Goal: Information Seeking & Learning: Learn about a topic

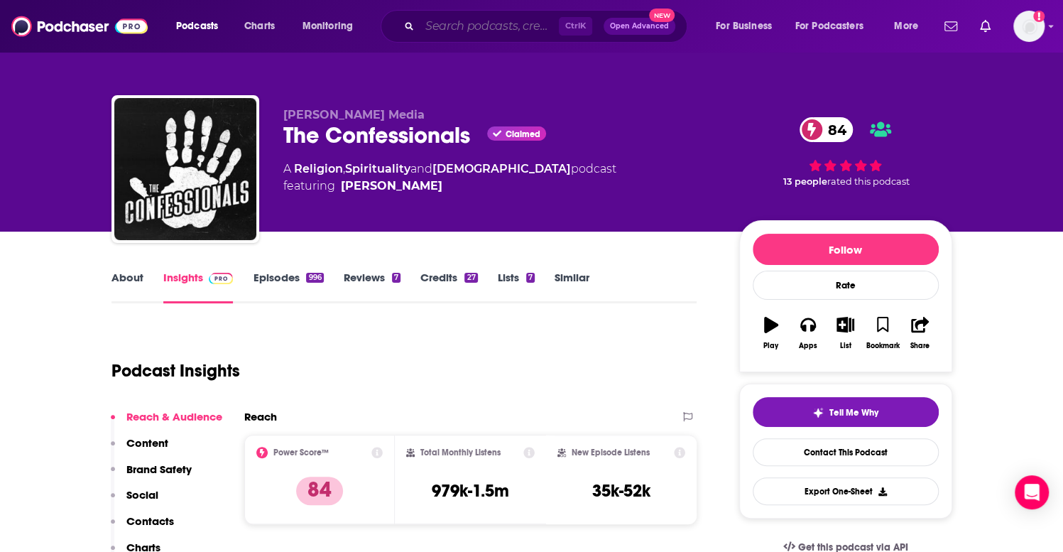
click at [452, 26] on input "Search podcasts, credits, & more..." at bounding box center [489, 26] width 139 height 23
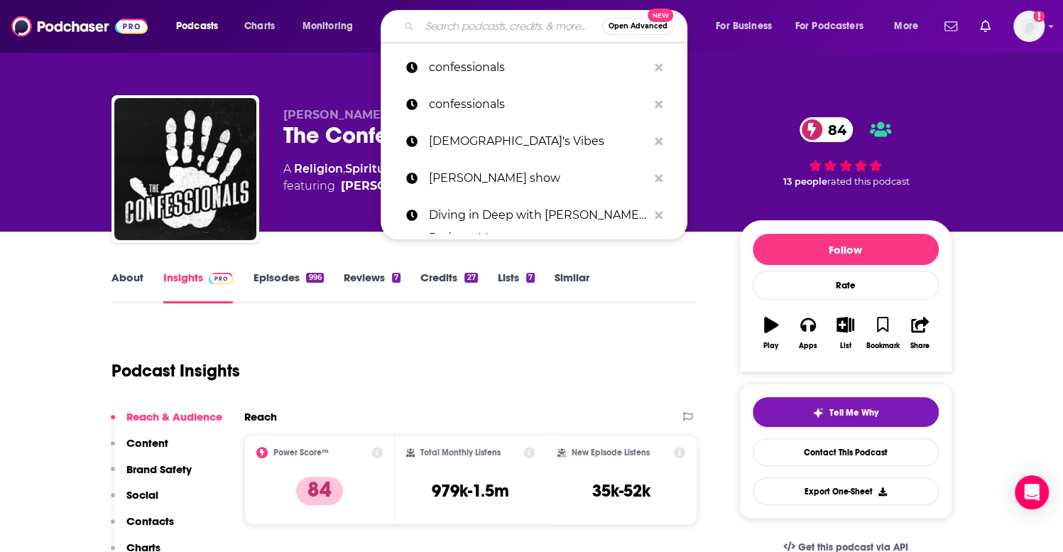
paste input "[PERSON_NAME]"
type input "[PERSON_NAME]"
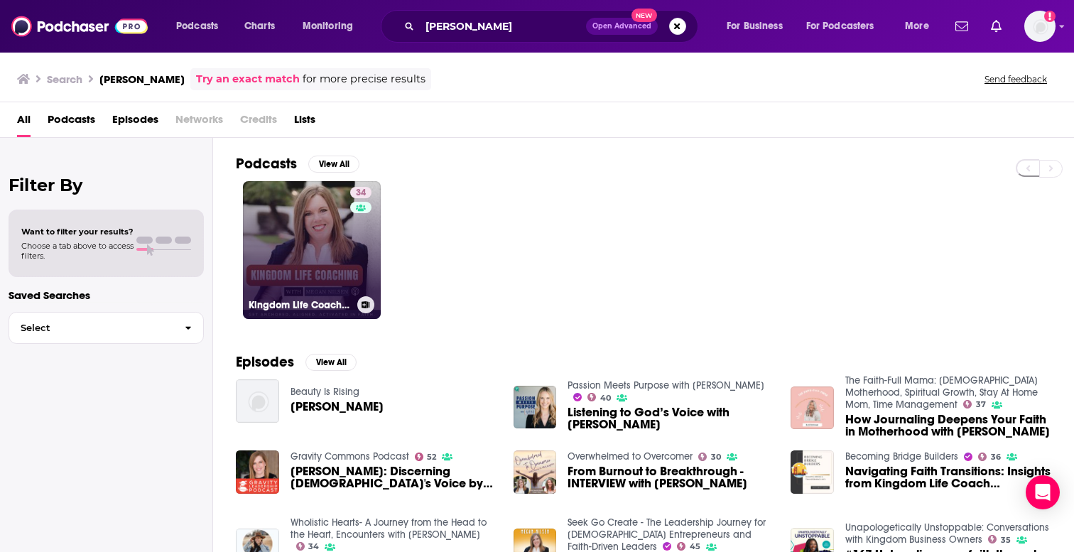
click at [308, 219] on link "34 Kingdom Life Coaching: Untangle the Noise, Hear [DEMOGRAPHIC_DATA]'s Voice, …" at bounding box center [312, 250] width 138 height 138
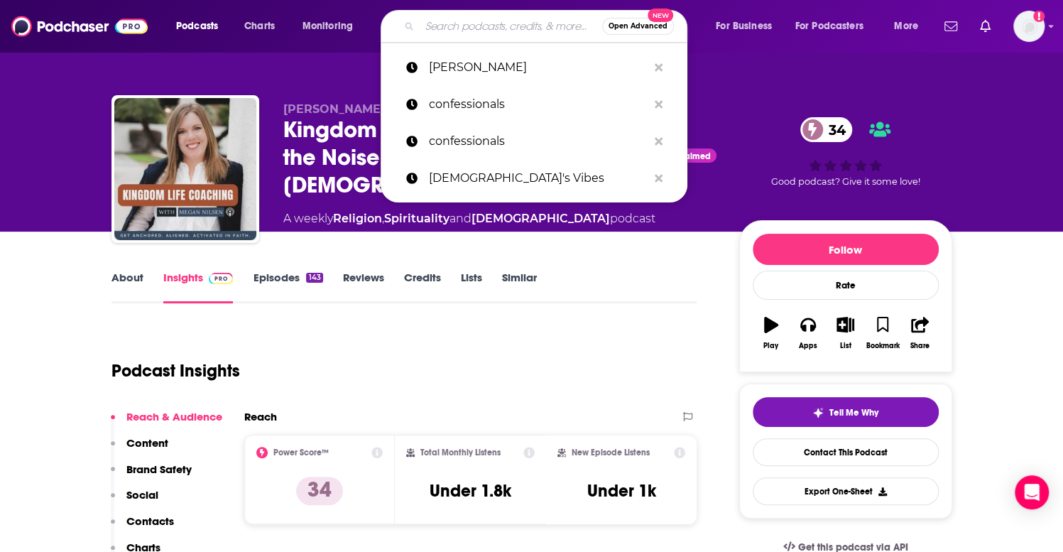
click at [426, 22] on input "Search podcasts, credits, & more..." at bounding box center [511, 26] width 183 height 23
paste input "[PERSON_NAME]"
type input "[PERSON_NAME]"
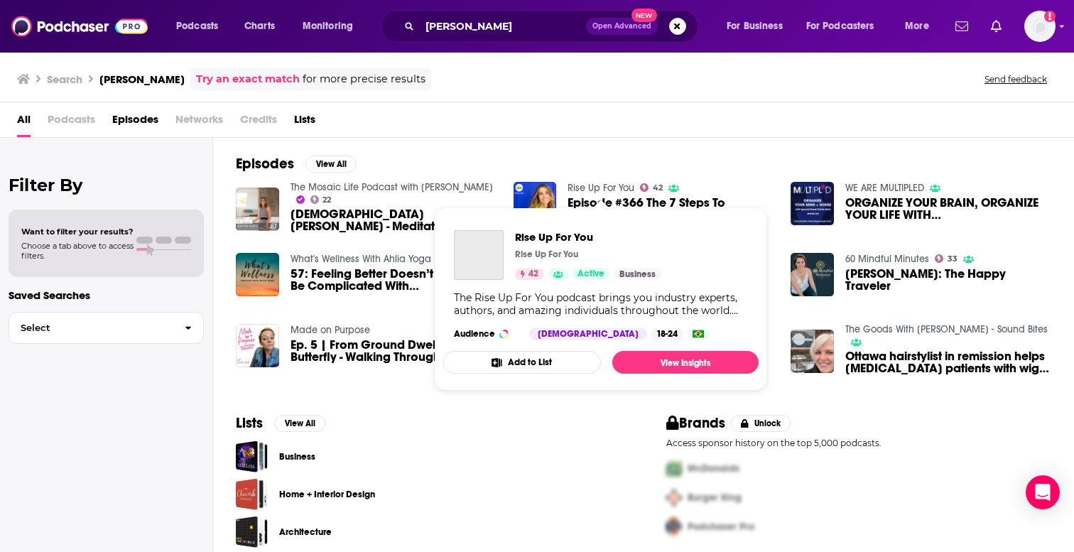
click at [614, 185] on link "Rise Up For You" at bounding box center [601, 188] width 67 height 12
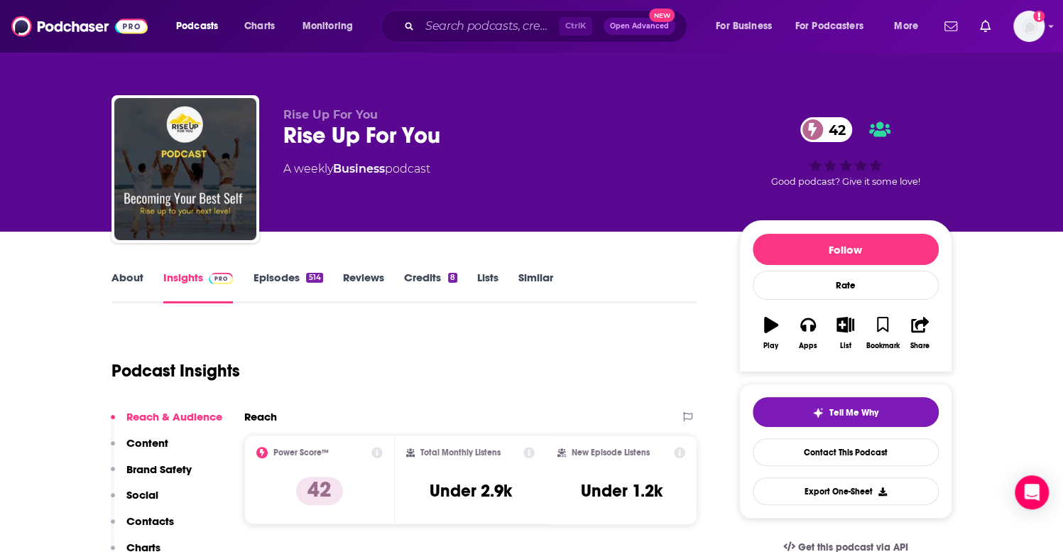
click at [131, 276] on link "About" at bounding box center [128, 287] width 32 height 33
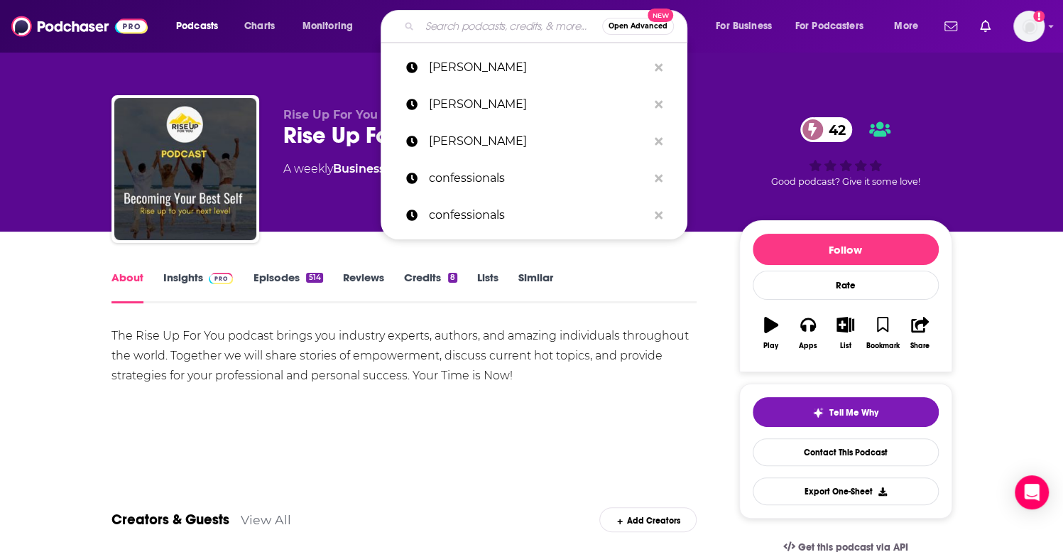
click at [475, 28] on input "Search podcasts, credits, & more..." at bounding box center [511, 26] width 183 height 23
paste input "[PERSON_NAME]"
type input "[PERSON_NAME]"
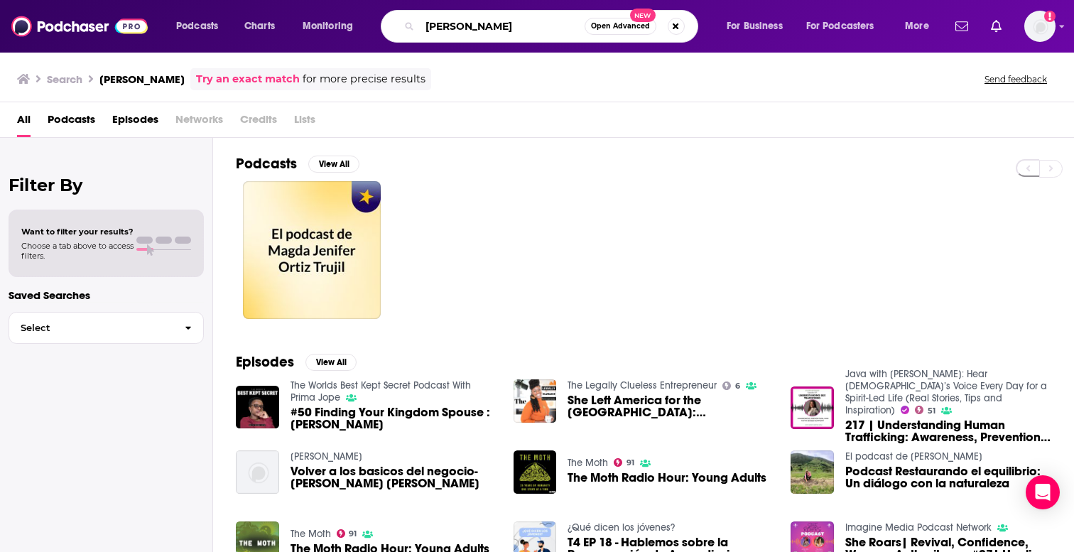
click at [533, 23] on input "[PERSON_NAME]" at bounding box center [502, 26] width 165 height 23
type input "[PERSON_NAME] she roars"
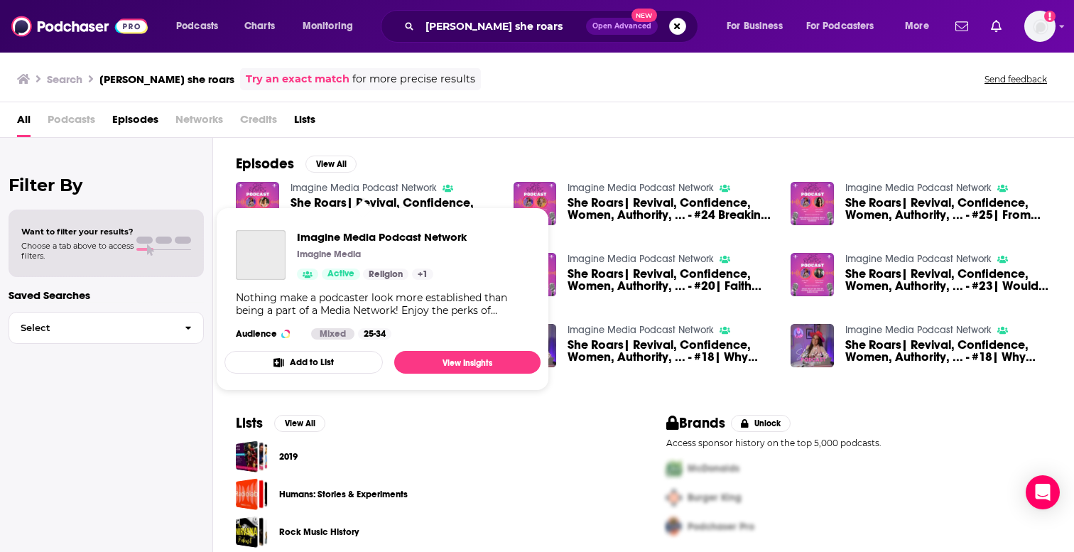
click at [331, 184] on link "Imagine Media Podcast Network" at bounding box center [364, 188] width 146 height 12
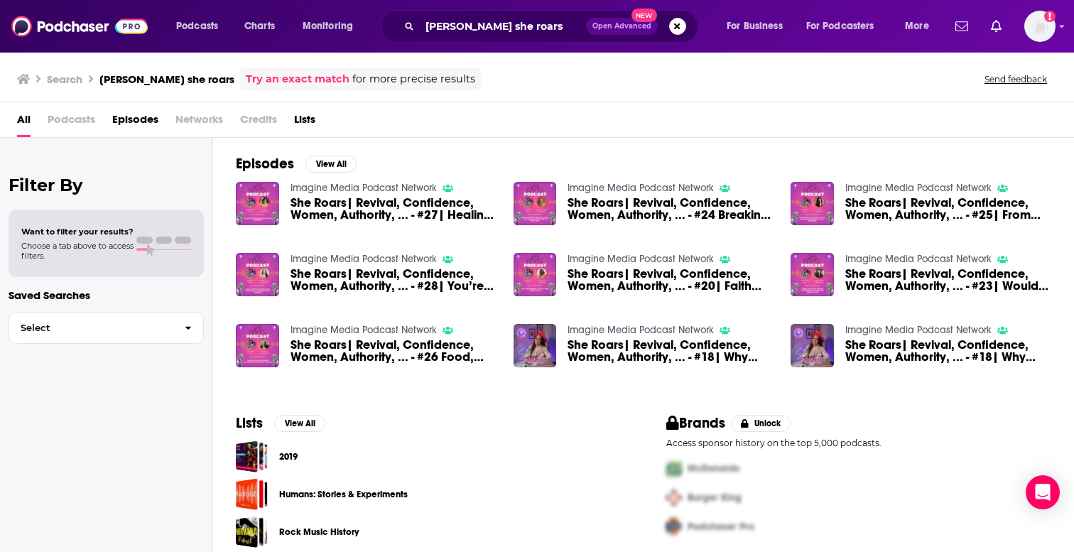
click at [331, 208] on span "She Roars| Revival, Confidence, Women, Authority, ... - #27| Healing After Abor…" at bounding box center [394, 209] width 206 height 24
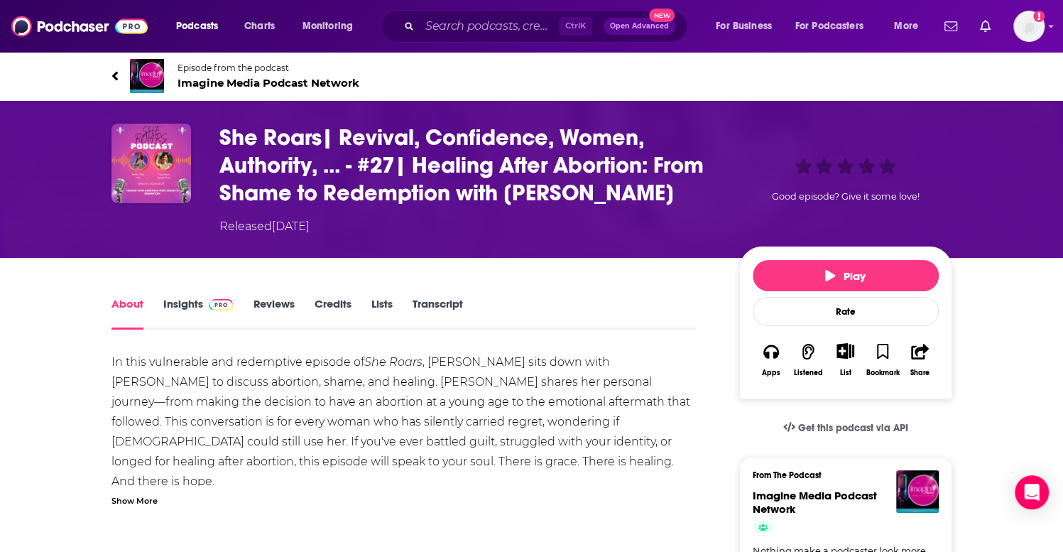
click at [185, 305] on link "Insights" at bounding box center [198, 313] width 70 height 33
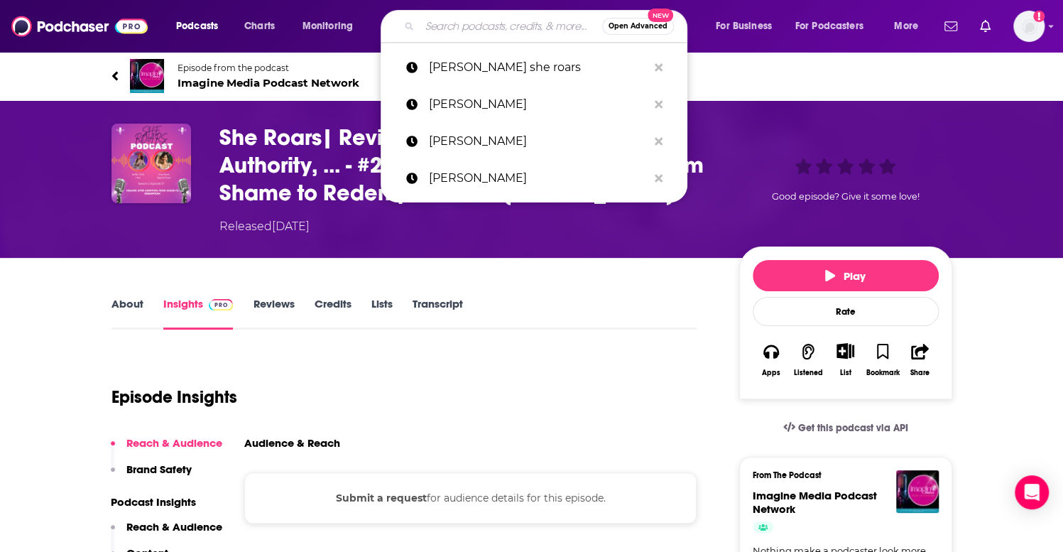
click at [470, 25] on input "Search podcasts, credits, & more..." at bounding box center [511, 26] width 183 height 23
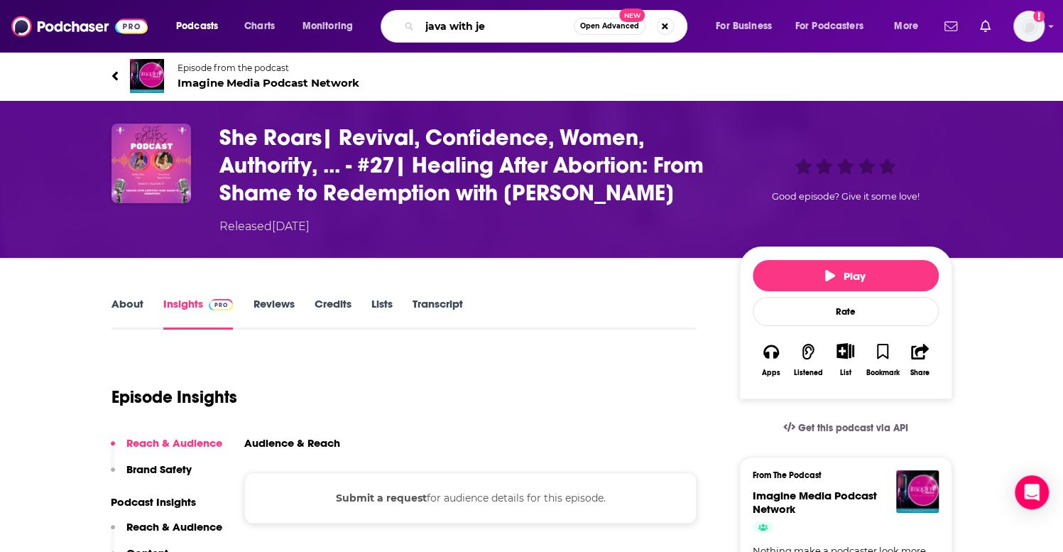
type input "java with [PERSON_NAME]"
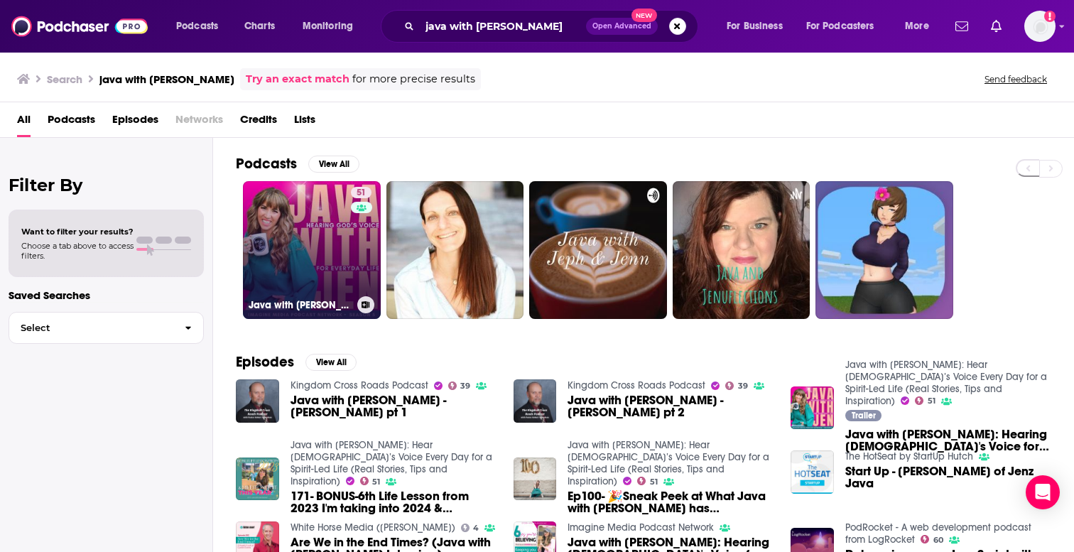
click at [310, 208] on link "51 Java with [PERSON_NAME]: Hear [DEMOGRAPHIC_DATA]’s Voice Every Day for a Spi…" at bounding box center [312, 250] width 138 height 138
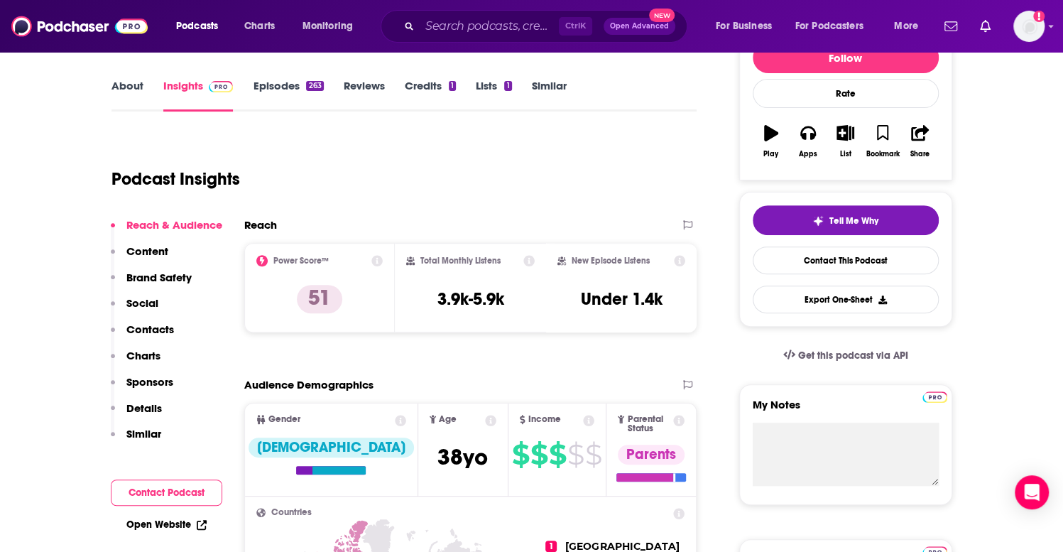
scroll to position [213, 0]
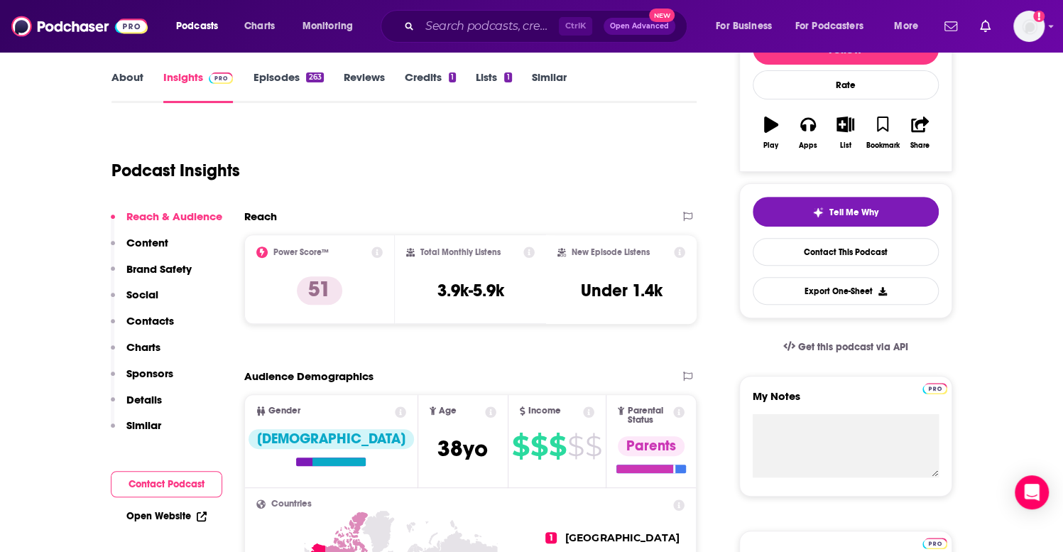
click at [286, 70] on link "Episodes 263" at bounding box center [288, 86] width 70 height 33
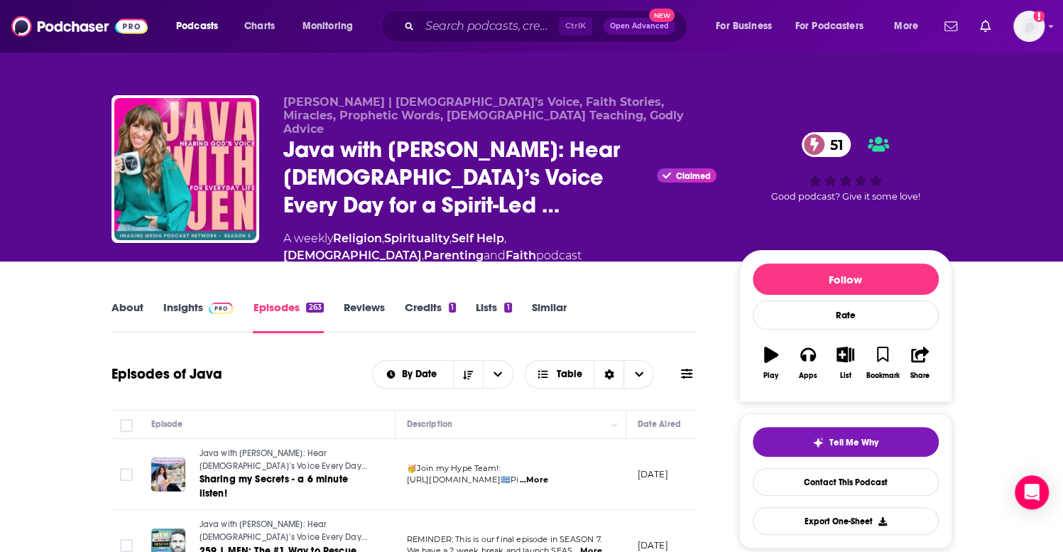
click at [173, 300] on link "Insights" at bounding box center [198, 316] width 70 height 33
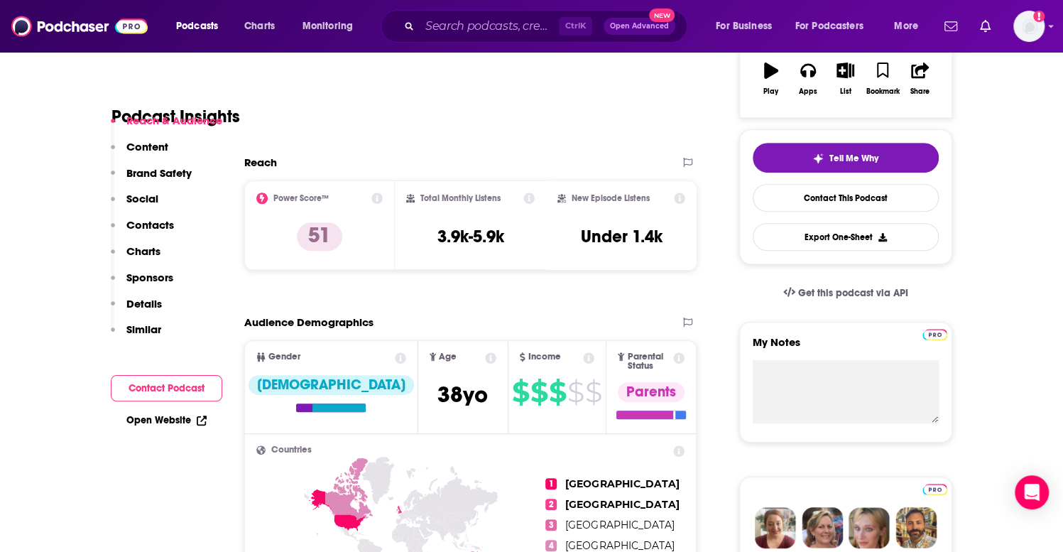
scroll to position [71, 0]
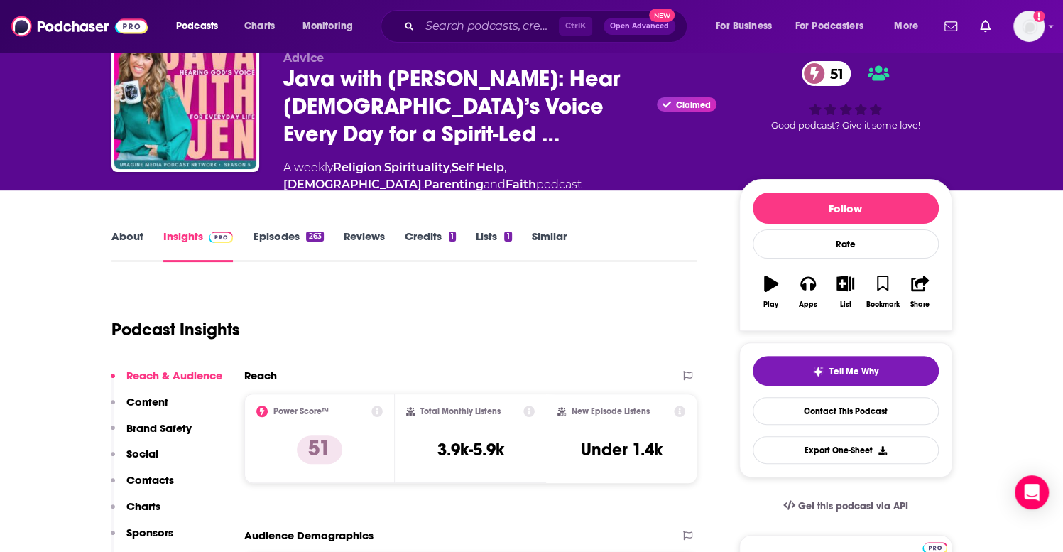
click at [283, 229] on link "Episodes 263" at bounding box center [288, 245] width 70 height 33
